Goal: Check status: Check status

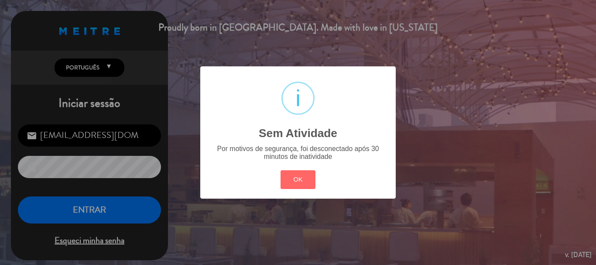
click at [85, 201] on div "? ! i Sem Atividade × Por motivos de segurança, foi desconectado após 30 minuto…" at bounding box center [298, 132] width 596 height 265
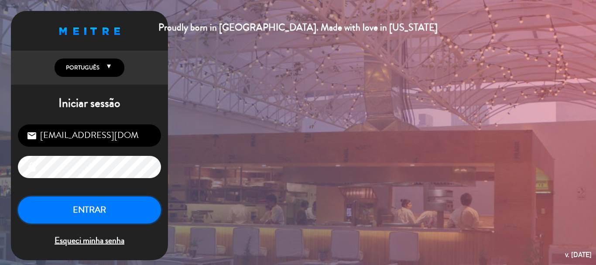
click at [90, 207] on button "ENTRAR" at bounding box center [89, 209] width 143 height 27
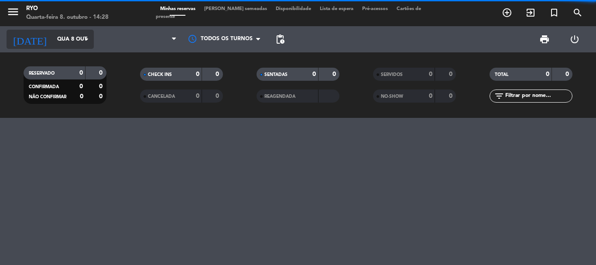
click at [84, 34] on icon "arrow_drop_down" at bounding box center [86, 39] width 10 height 10
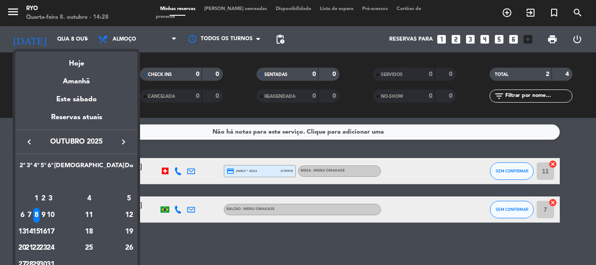
click at [33, 225] on td "14" at bounding box center [29, 231] width 7 height 17
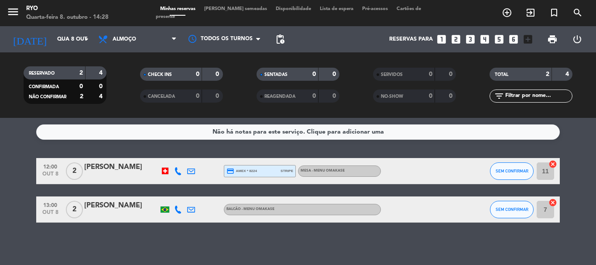
type input "[DATE]"
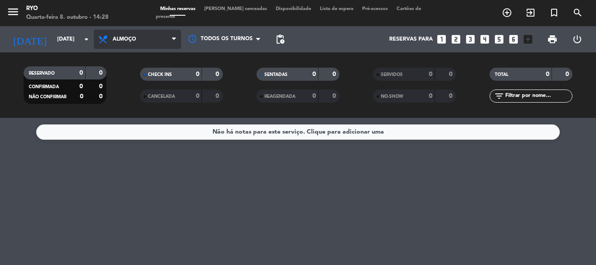
click at [134, 45] on span "Almoço" at bounding box center [137, 39] width 87 height 19
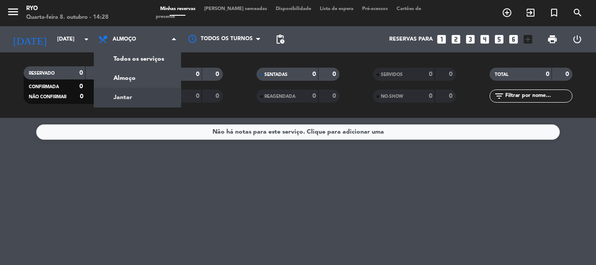
click at [133, 95] on div "menu Ryo Quarta-feira 8. outubro - 14:28 Minhas reservas Mesas semeadas Disponi…" at bounding box center [298, 59] width 596 height 118
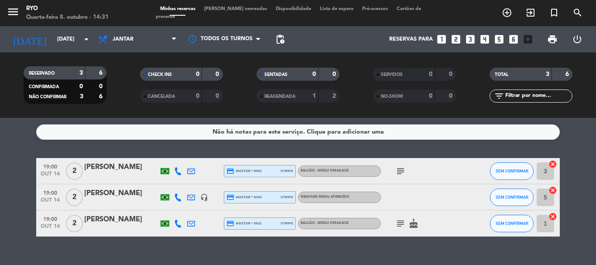
click at [383, 157] on div "Não há notas para este serviço. Clique para adicionar uma 19:00 [DATE] 2 [PERSO…" at bounding box center [298, 191] width 596 height 147
